Goal: Find specific page/section: Find specific page/section

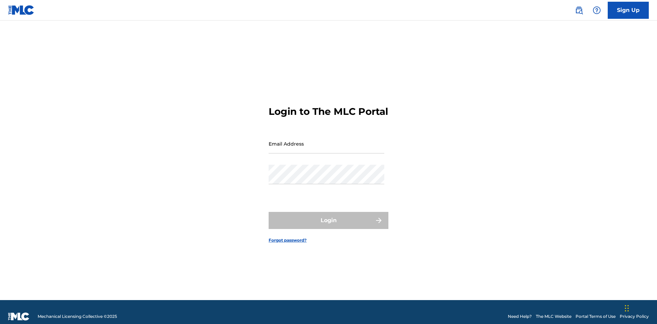
scroll to position [9, 0]
click at [327, 141] on input "Email Address" at bounding box center [327, 144] width 116 height 20
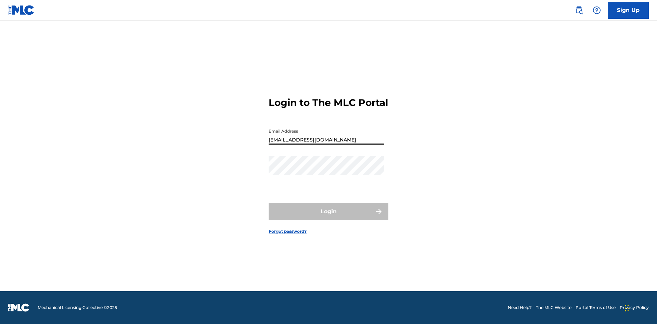
type input "Duke.McTesterson@gmail.com"
click at [329, 218] on button "Login" at bounding box center [329, 211] width 120 height 17
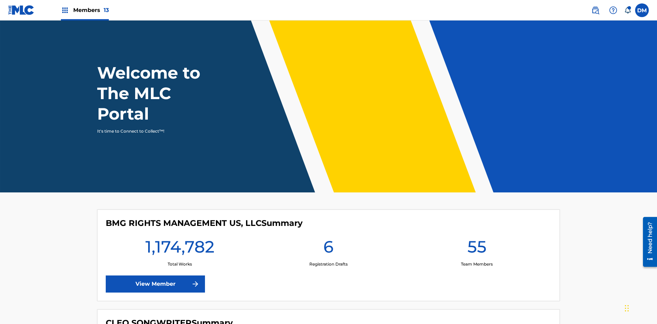
click at [85, 10] on span "Members 13" at bounding box center [91, 10] width 36 height 8
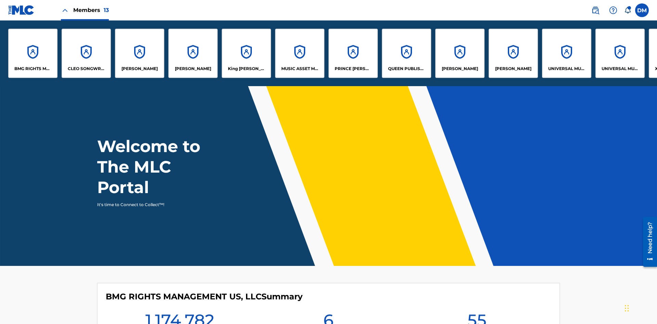
click at [566, 69] on p "UNIVERSAL MUSIC PUB GROUP" at bounding box center [566, 69] width 37 height 6
